Goal: Task Accomplishment & Management: Use online tool/utility

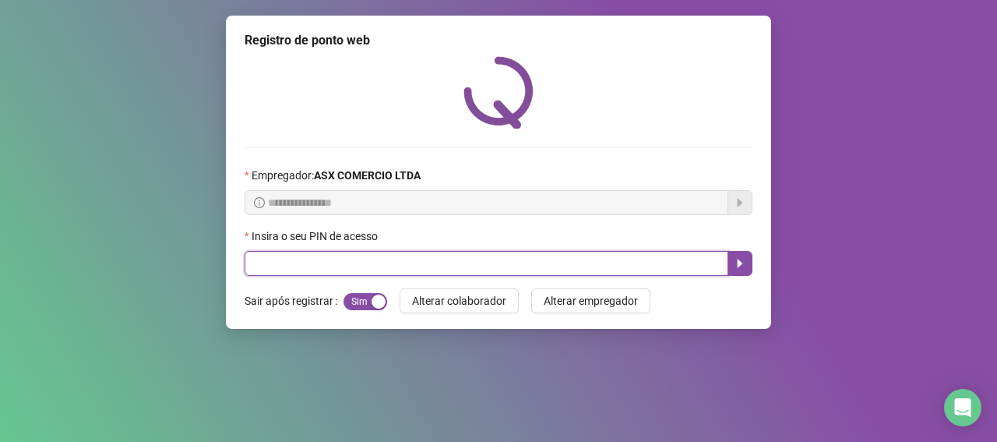
click at [265, 268] on input "text" at bounding box center [487, 263] width 484 height 25
type input "*****"
click at [732, 255] on button "button" at bounding box center [739, 263] width 25 height 25
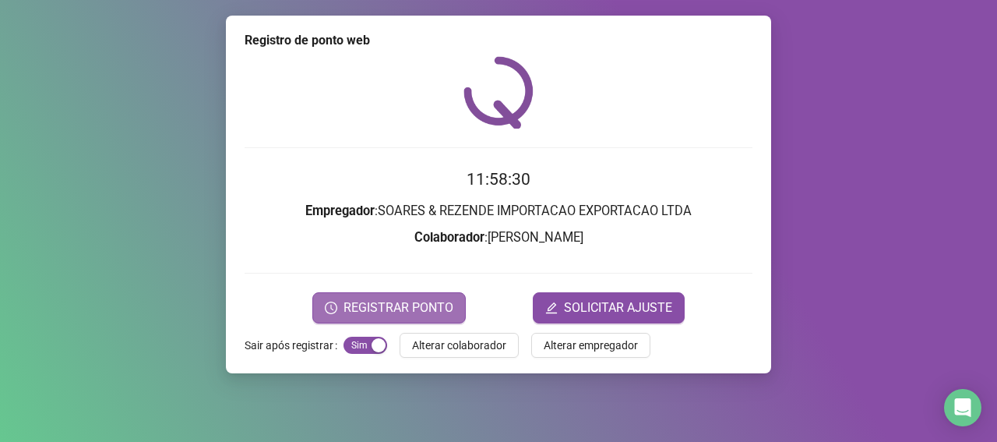
click at [393, 305] on span "REGISTRAR PONTO" at bounding box center [398, 307] width 110 height 19
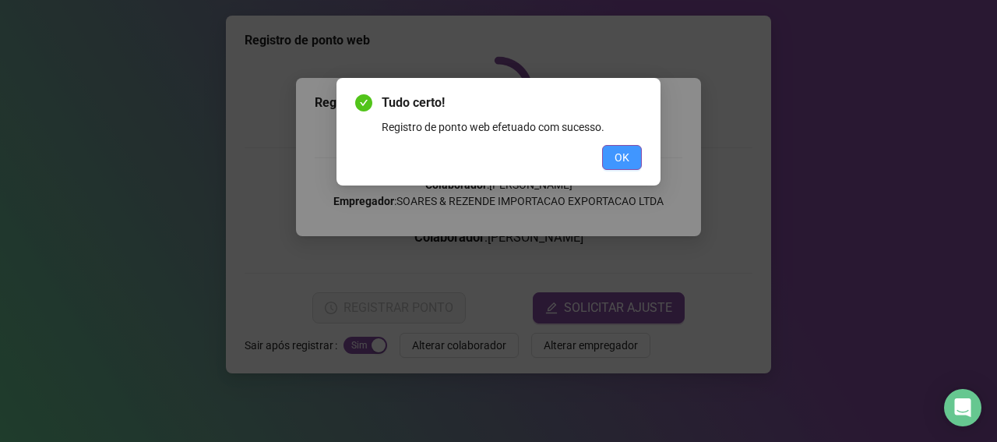
click at [622, 154] on span "OK" at bounding box center [622, 157] width 15 height 17
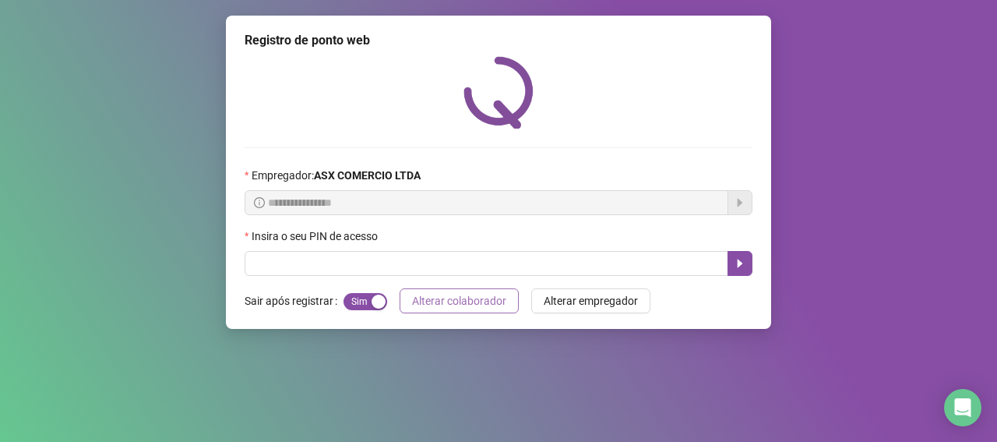
click at [478, 300] on span "Alterar colaborador" at bounding box center [459, 300] width 94 height 17
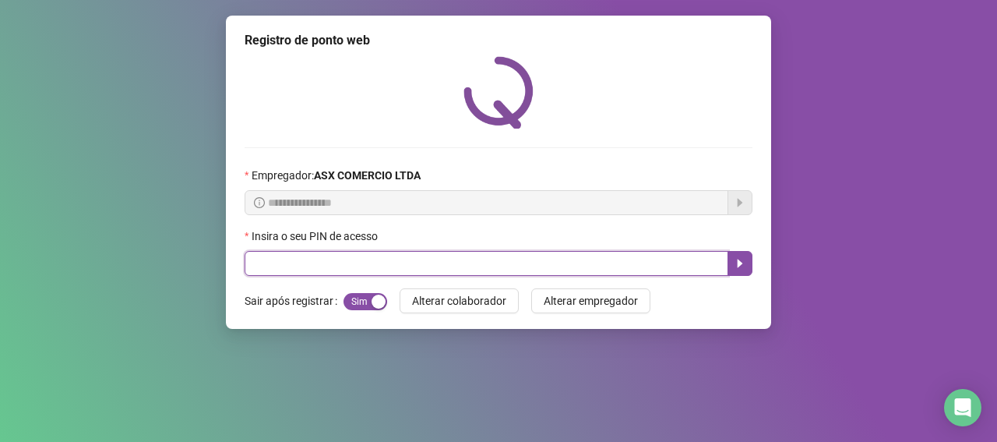
click at [280, 264] on input "text" at bounding box center [487, 263] width 484 height 25
type input "*****"
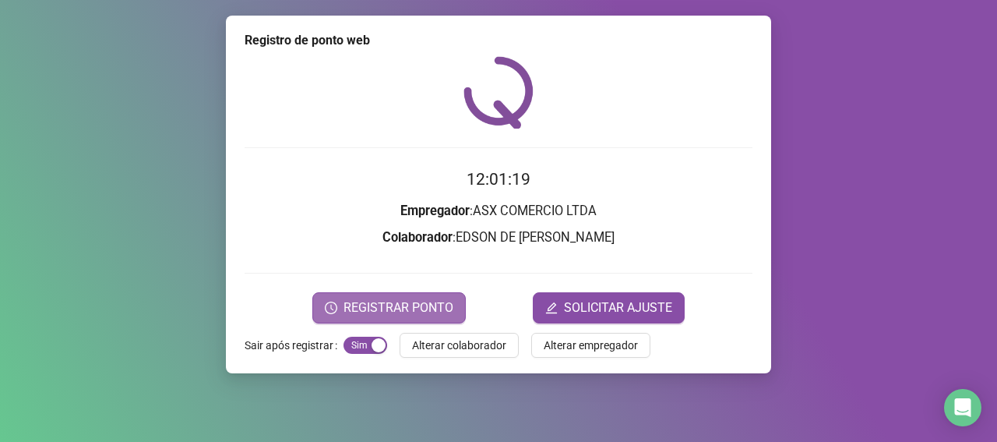
click at [350, 301] on span "REGISTRAR PONTO" at bounding box center [398, 307] width 110 height 19
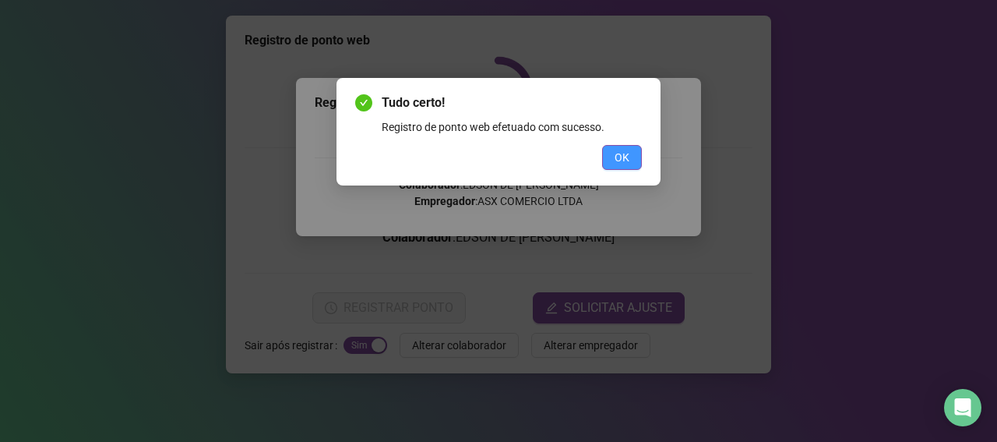
click at [622, 154] on span "OK" at bounding box center [622, 157] width 15 height 17
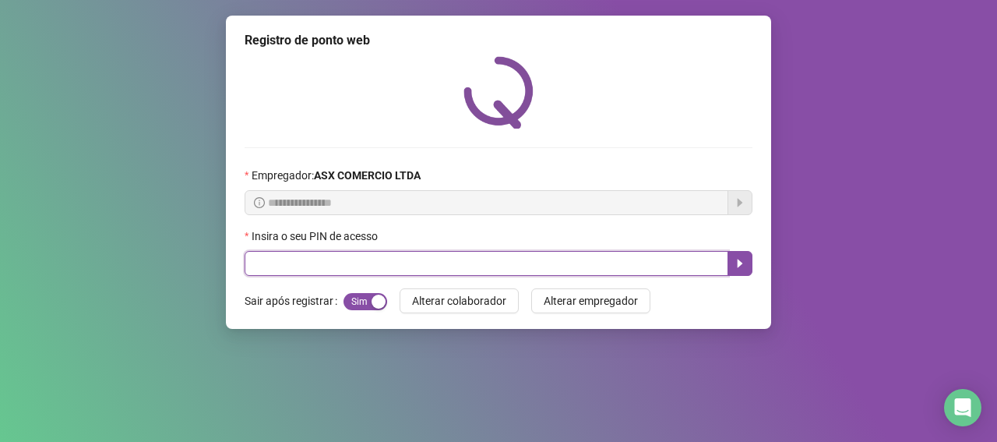
click at [372, 266] on input "text" at bounding box center [487, 263] width 484 height 25
type input "*****"
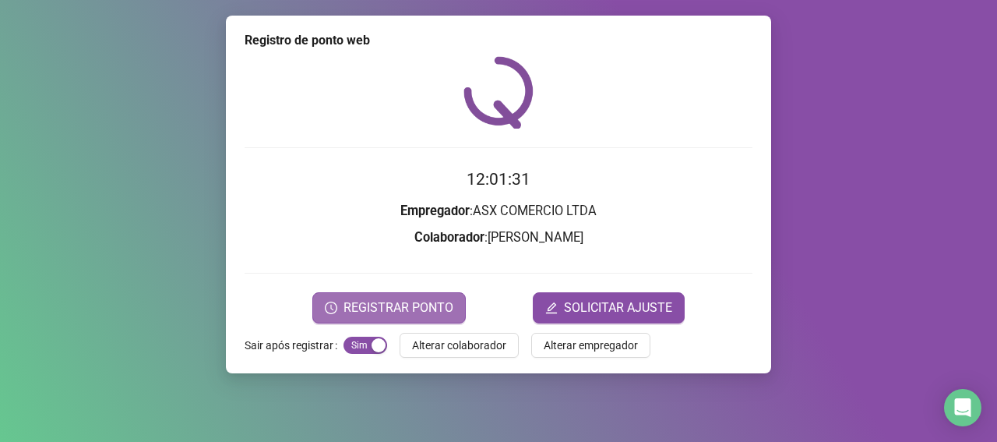
click at [396, 317] on button "REGISTRAR PONTO" at bounding box center [388, 307] width 153 height 31
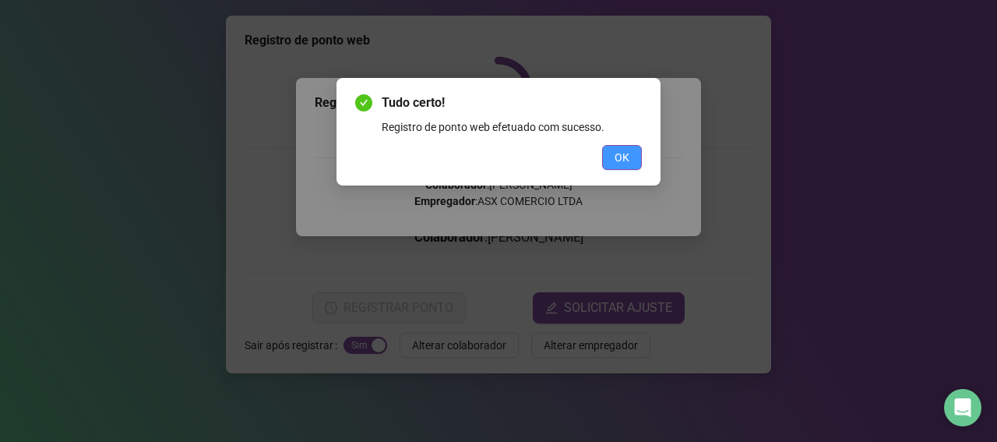
click at [619, 163] on span "OK" at bounding box center [622, 157] width 15 height 17
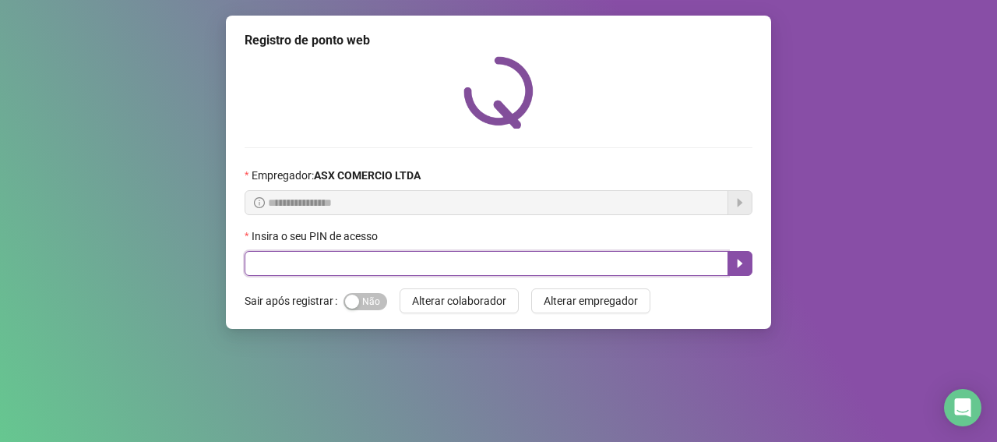
click at [346, 267] on input "text" at bounding box center [487, 263] width 484 height 25
type input "*****"
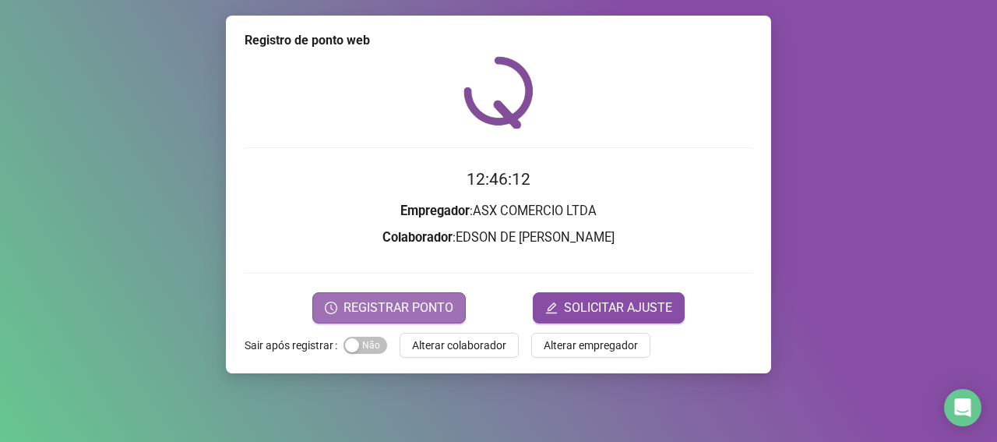
click at [384, 299] on span "REGISTRAR PONTO" at bounding box center [398, 307] width 110 height 19
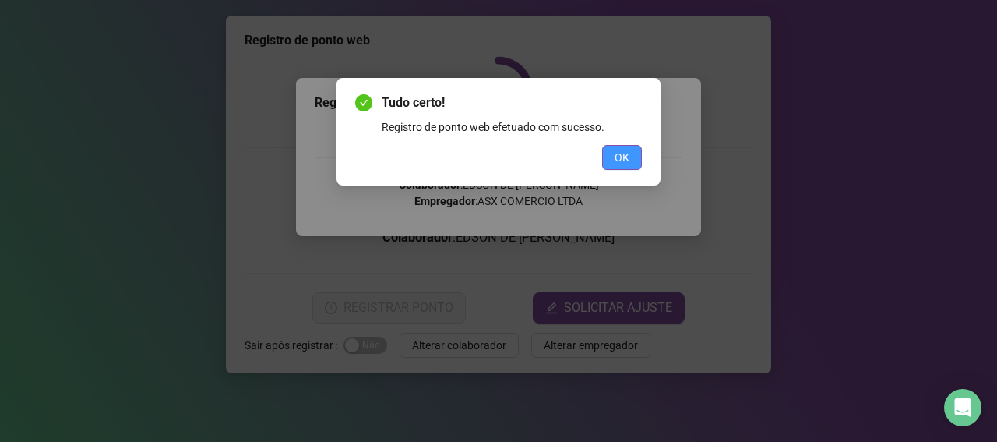
click at [635, 151] on button "OK" at bounding box center [622, 157] width 40 height 25
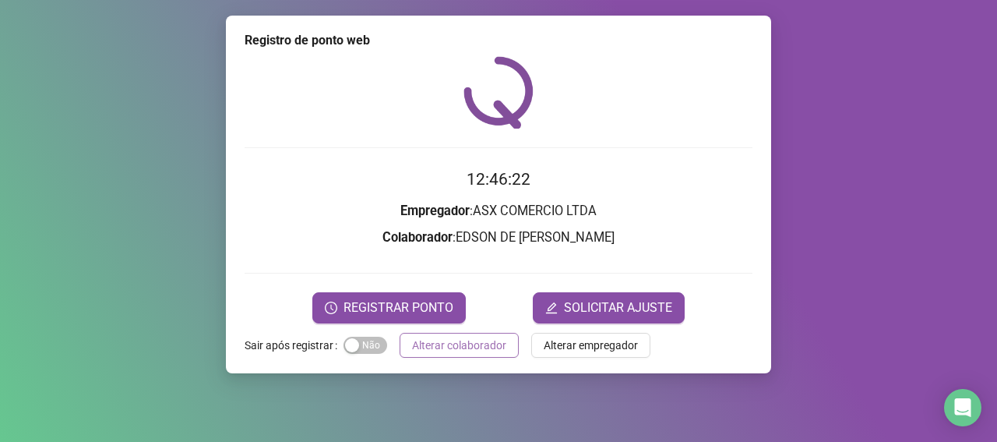
click at [458, 350] on span "Alterar colaborador" at bounding box center [459, 344] width 94 height 17
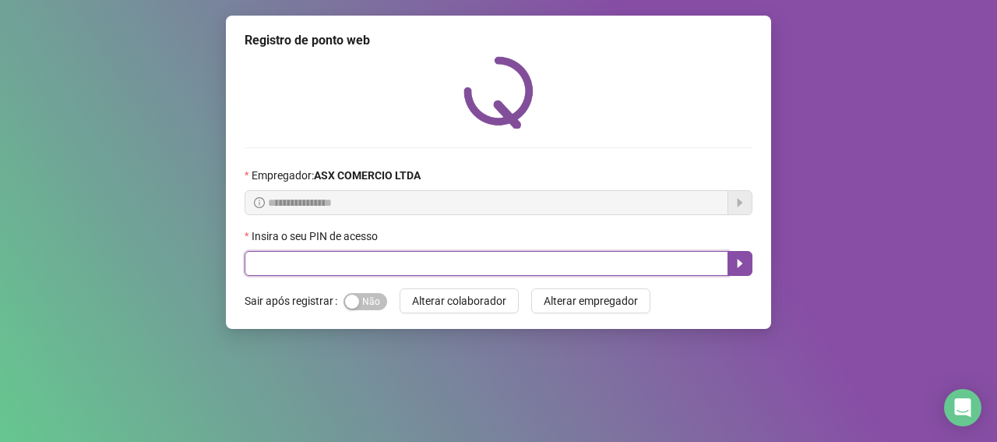
click at [583, 262] on input "text" at bounding box center [487, 263] width 484 height 25
type input "*****"
click at [733, 254] on button "button" at bounding box center [739, 263] width 25 height 25
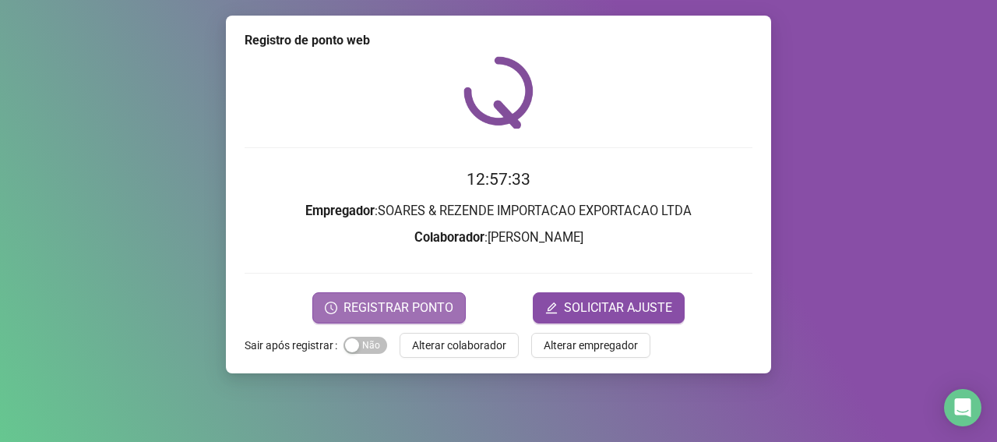
click at [412, 303] on span "REGISTRAR PONTO" at bounding box center [398, 307] width 110 height 19
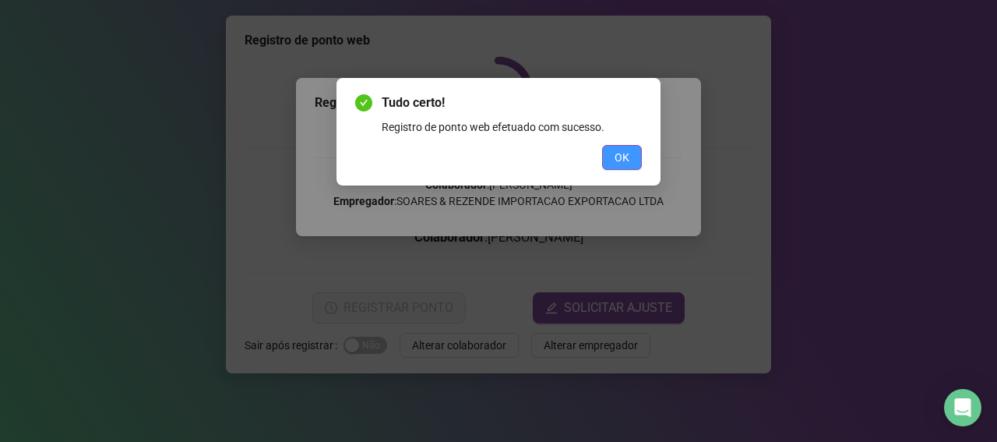
click at [623, 151] on span "OK" at bounding box center [622, 157] width 15 height 17
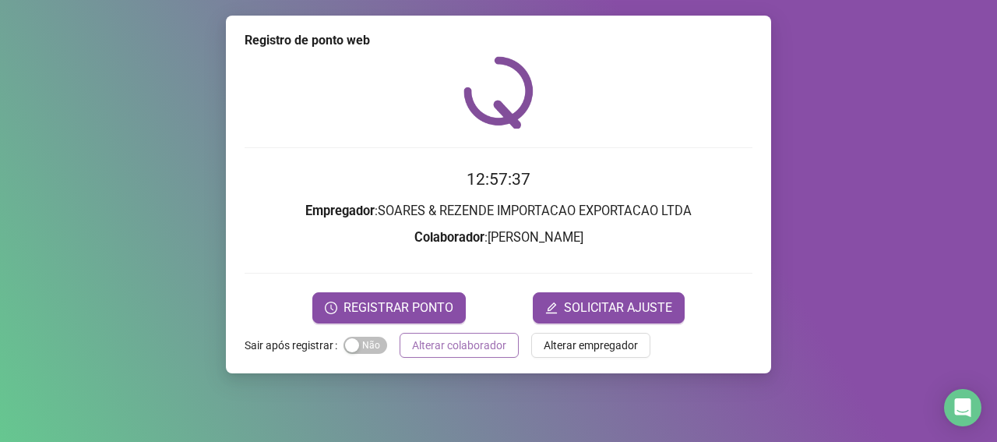
click at [503, 333] on button "Alterar colaborador" at bounding box center [459, 345] width 119 height 25
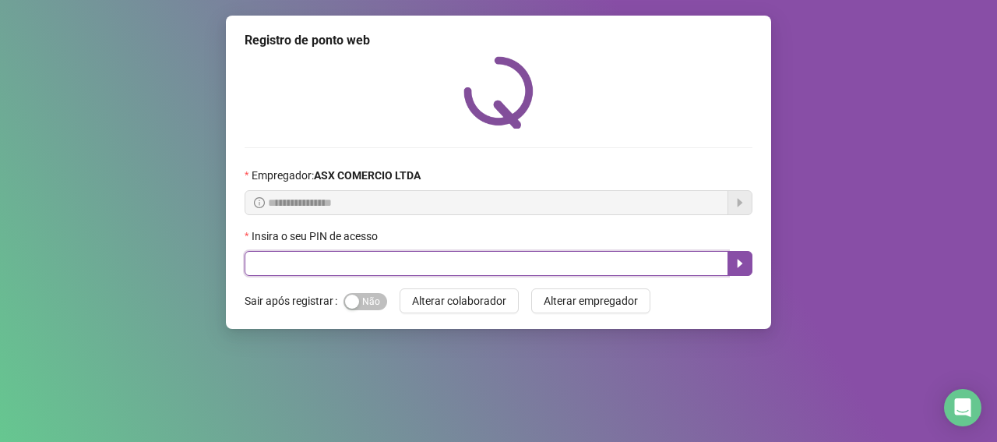
click at [298, 261] on input "text" at bounding box center [487, 263] width 484 height 25
type input "*****"
click at [742, 271] on button "button" at bounding box center [739, 263] width 25 height 25
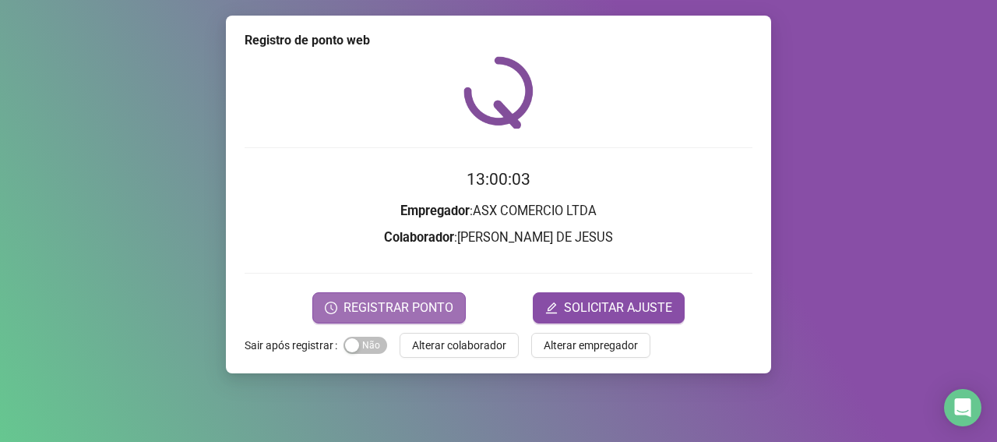
click at [393, 308] on span "REGISTRAR PONTO" at bounding box center [398, 307] width 110 height 19
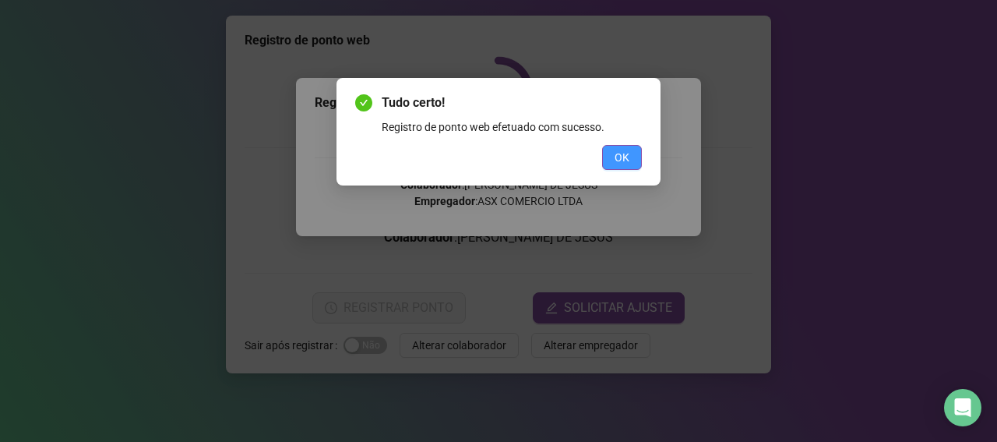
click at [618, 153] on span "OK" at bounding box center [622, 157] width 15 height 17
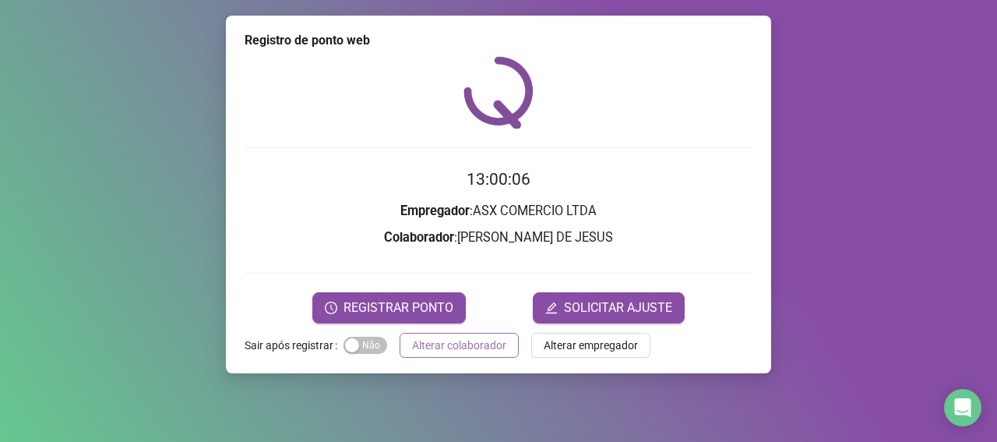
click at [491, 343] on span "Alterar colaborador" at bounding box center [459, 344] width 94 height 17
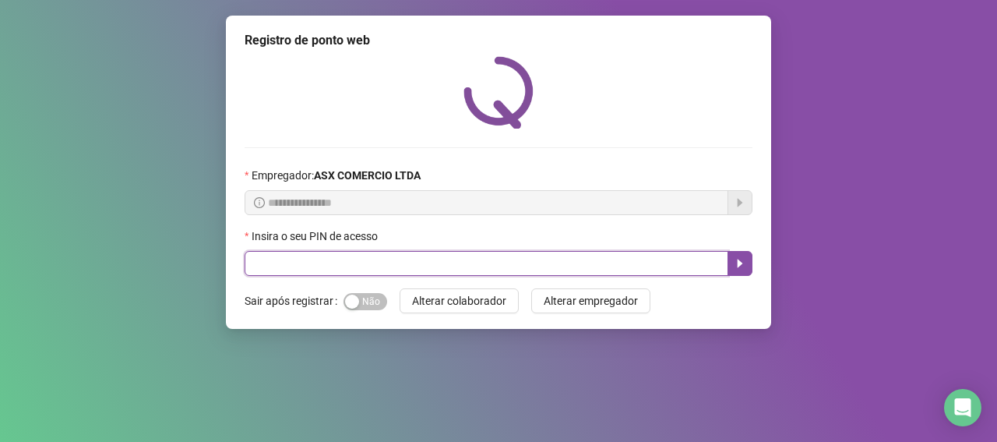
click at [627, 254] on input "text" at bounding box center [487, 263] width 484 height 25
type input "*****"
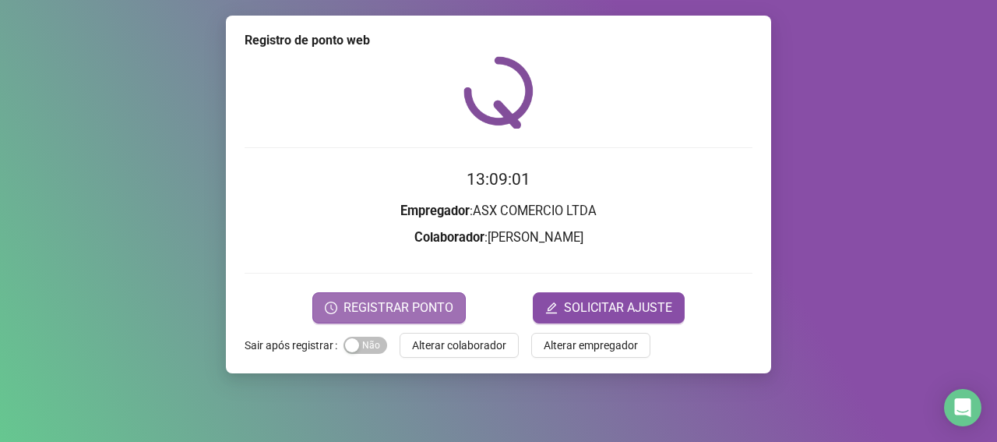
click at [368, 296] on button "REGISTRAR PONTO" at bounding box center [388, 307] width 153 height 31
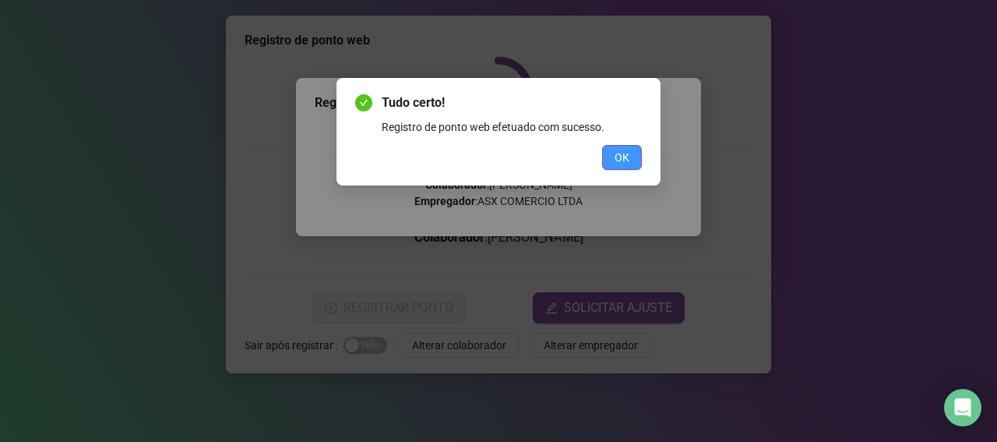
click at [625, 150] on span "OK" at bounding box center [622, 157] width 15 height 17
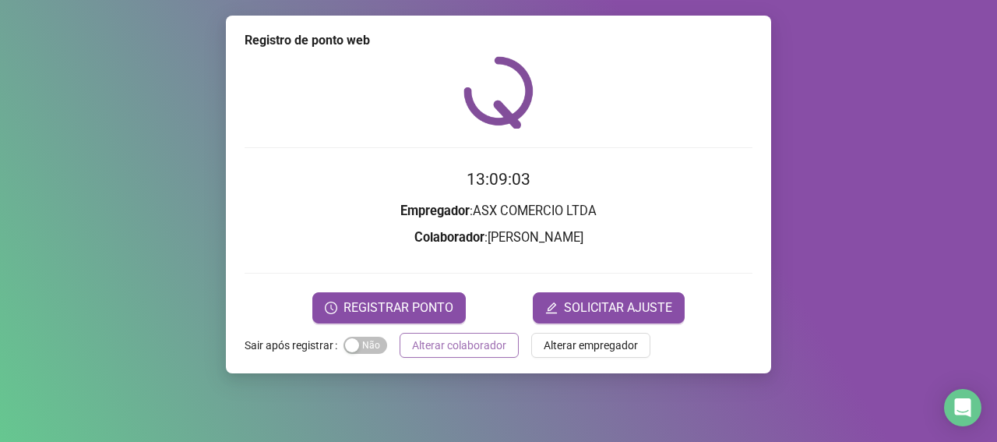
click at [480, 340] on span "Alterar colaborador" at bounding box center [459, 344] width 94 height 17
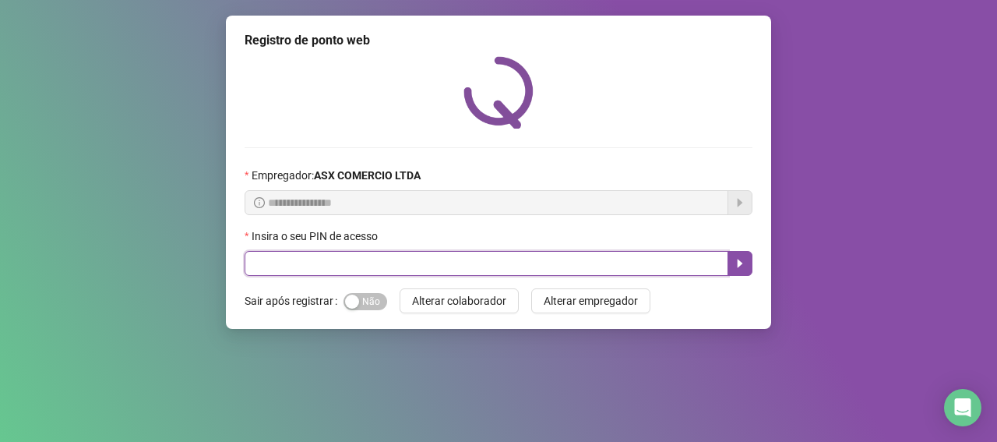
click at [404, 269] on input "text" at bounding box center [487, 263] width 484 height 25
type input "*****"
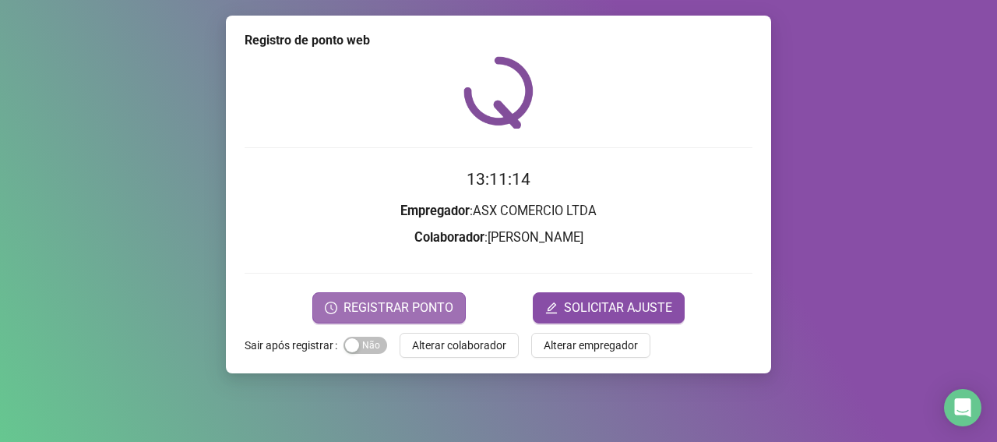
click at [395, 319] on button "REGISTRAR PONTO" at bounding box center [388, 307] width 153 height 31
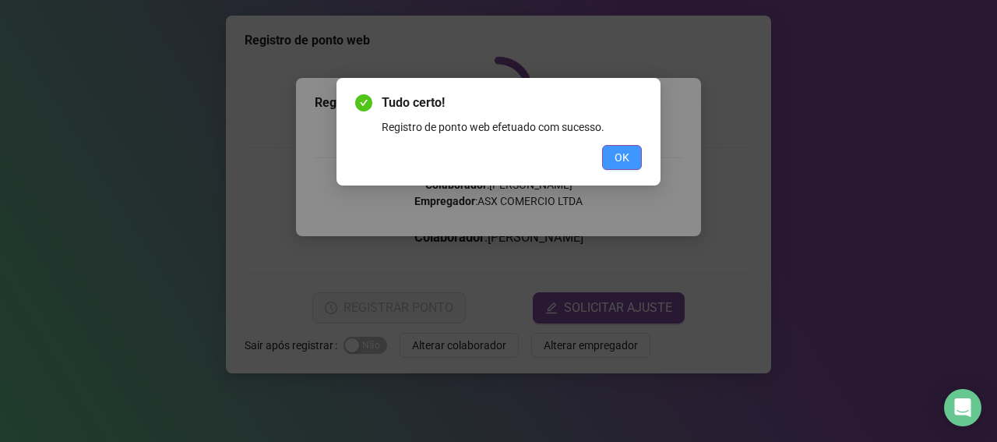
click at [614, 147] on button "OK" at bounding box center [622, 157] width 40 height 25
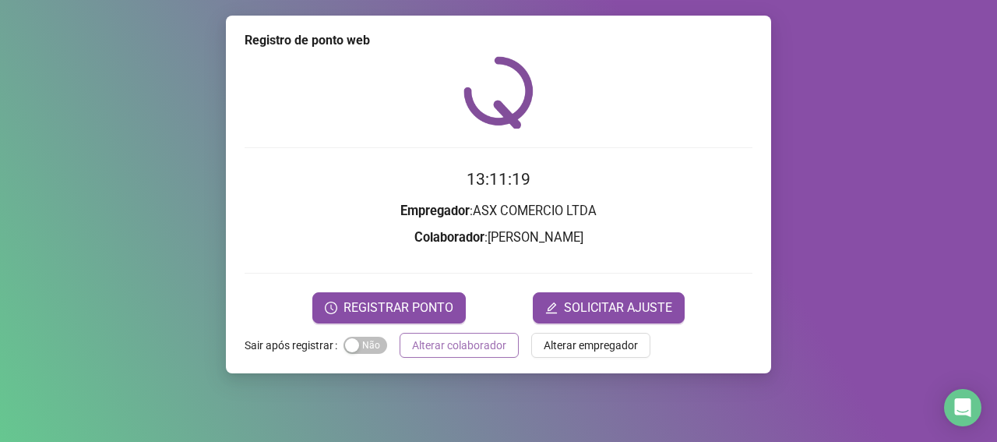
click at [454, 342] on span "Alterar colaborador" at bounding box center [459, 344] width 94 height 17
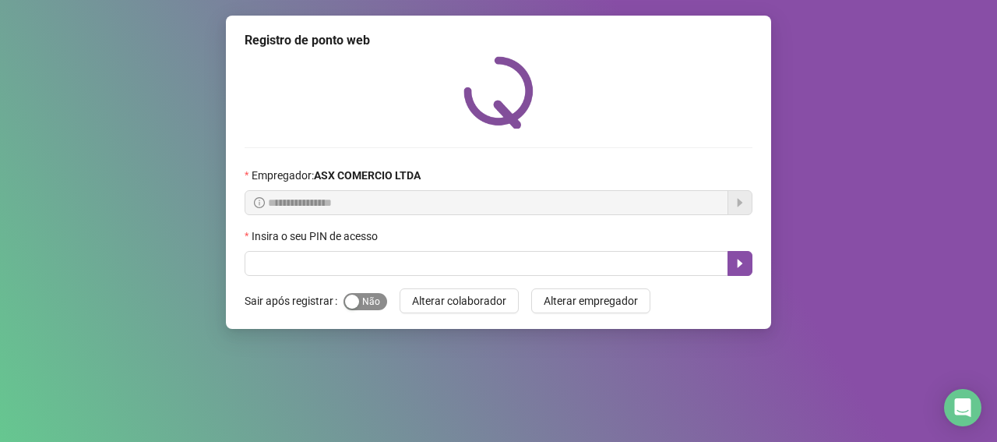
click at [361, 305] on span "Sim Não" at bounding box center [365, 301] width 44 height 17
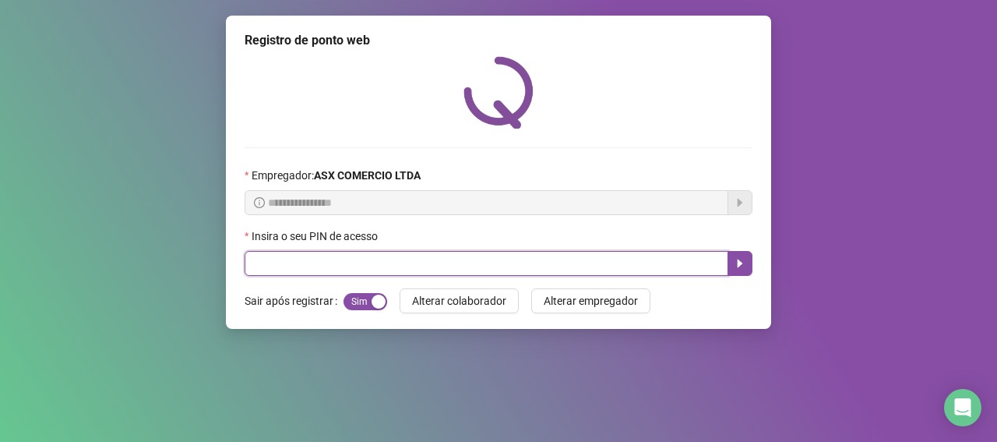
click at [371, 264] on input "text" at bounding box center [487, 263] width 484 height 25
type input "*****"
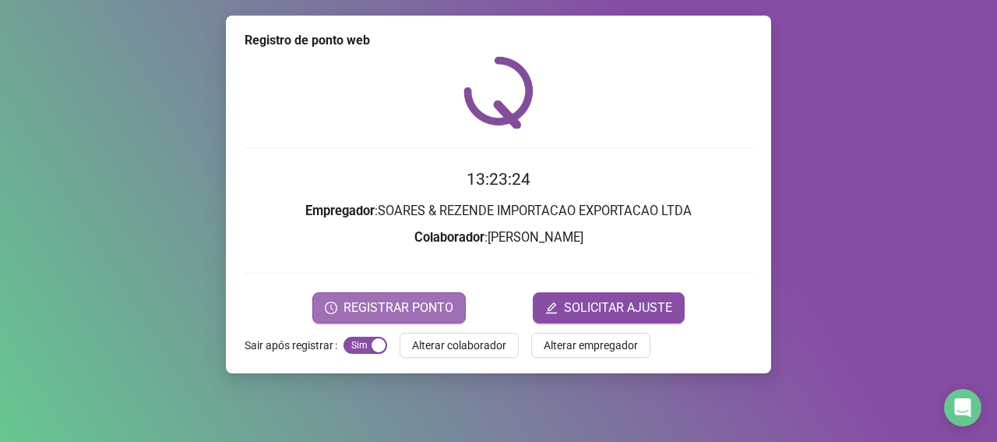
click at [421, 298] on span "REGISTRAR PONTO" at bounding box center [398, 307] width 110 height 19
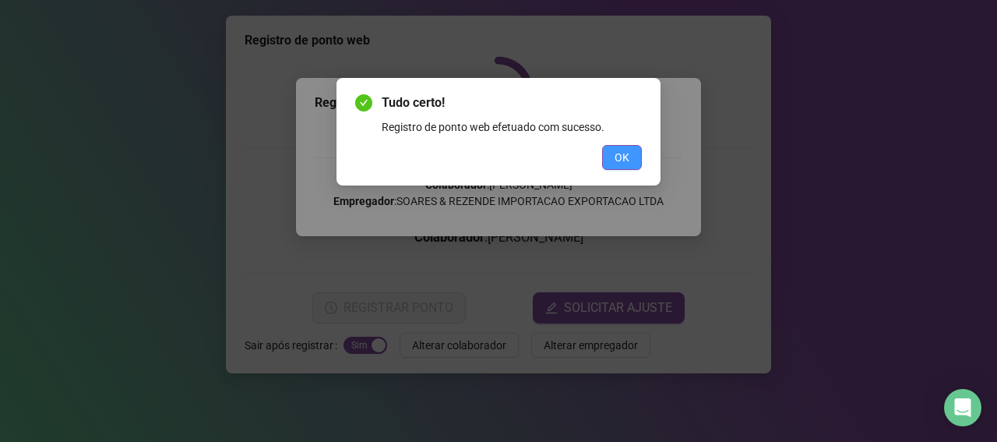
click at [629, 160] on button "OK" at bounding box center [622, 157] width 40 height 25
